Goal: Find specific page/section: Find specific page/section

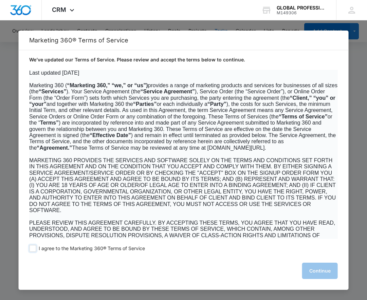
click at [38, 248] on label "I agree to the Marketing 360® Terms of Service" at bounding box center [87, 248] width 116 height 7
click at [36, 248] on input "I agree to the Marketing 360® Terms of Service" at bounding box center [32, 248] width 7 height 7
checkbox input "true"
click at [327, 270] on button "Continue" at bounding box center [320, 271] width 36 height 16
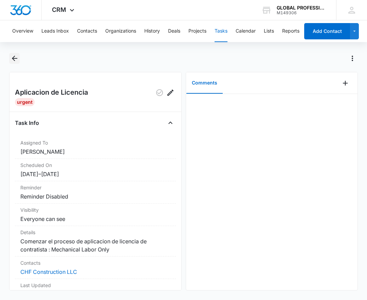
click at [16, 59] on icon "Back" at bounding box center [15, 58] width 8 height 8
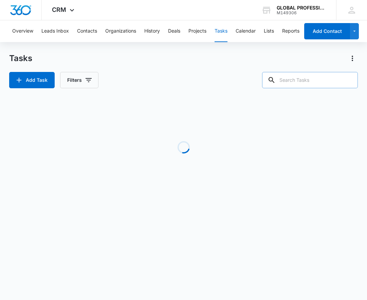
click at [312, 82] on input "text" at bounding box center [310, 80] width 96 height 16
click at [87, 28] on button "Contacts" at bounding box center [87, 31] width 20 height 22
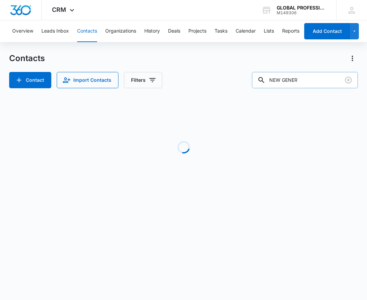
click at [316, 84] on input "NEW GENER" at bounding box center [305, 80] width 106 height 16
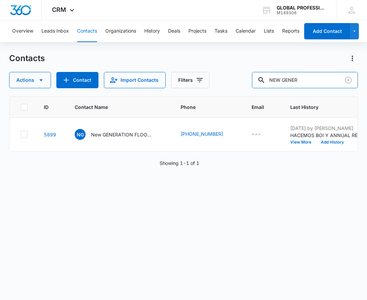
drag, startPoint x: 315, startPoint y: 84, endPoint x: 248, endPoint y: 81, distance: 67.6
click at [248, 81] on div "Actions Contact Import Contacts Filters NEW GENER" at bounding box center [183, 80] width 349 height 16
type input "[PERSON_NAME]"
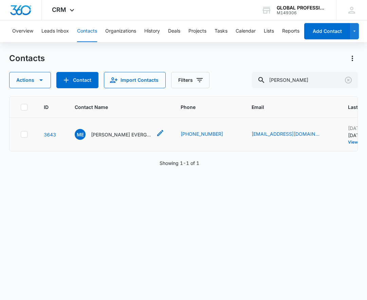
click at [109, 138] on p "[PERSON_NAME] EVERGREEN LANDSCAPING AND LAWN CARE LLC" at bounding box center [121, 134] width 61 height 7
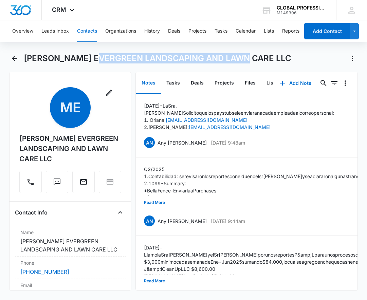
drag, startPoint x: 102, startPoint y: 58, endPoint x: 257, endPoint y: 56, distance: 155.2
click at [257, 56] on div "[PERSON_NAME] EVERGREEN LANDSCAPING AND LAWN CARE LLC" at bounding box center [191, 58] width 334 height 11
drag, startPoint x: 257, startPoint y: 56, endPoint x: 235, endPoint y: 55, distance: 22.8
copy h1 "LANDSCAPING AND LAWN CARE LLC"
